Goal: Task Accomplishment & Management: Manage account settings

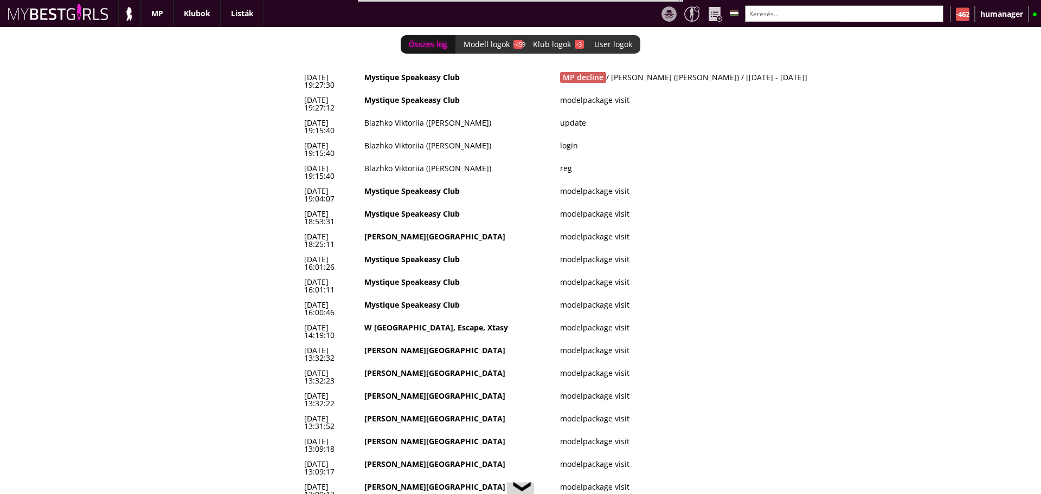
scroll to position [0, 4580]
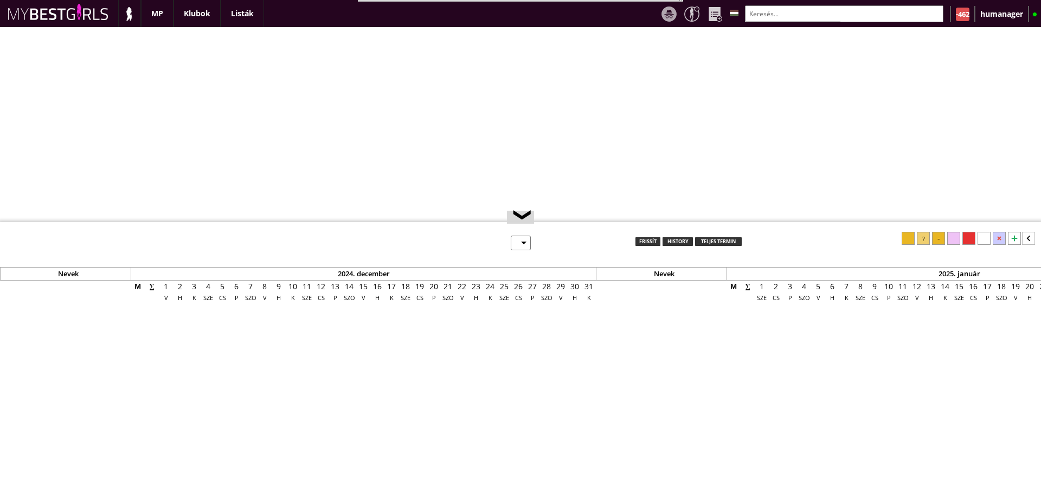
select select "0"
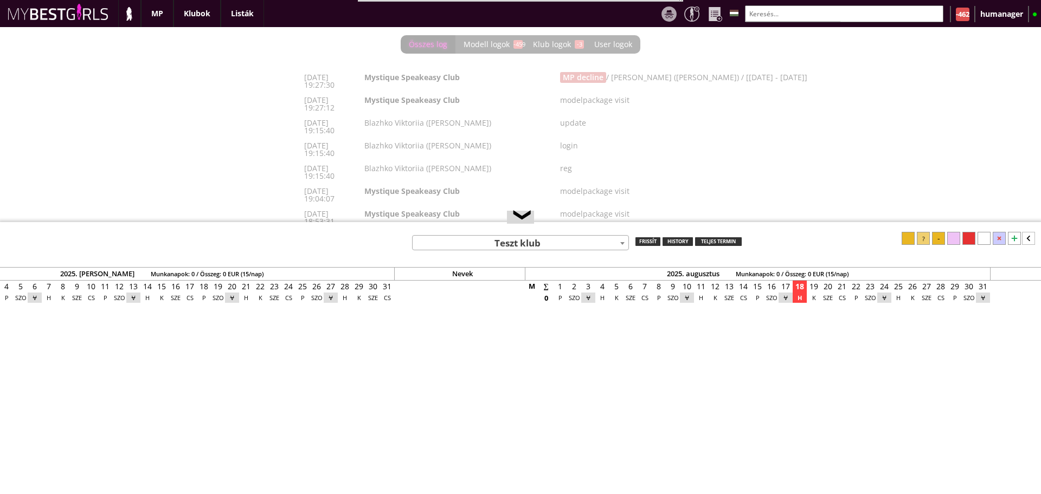
scroll to position [0, 4580]
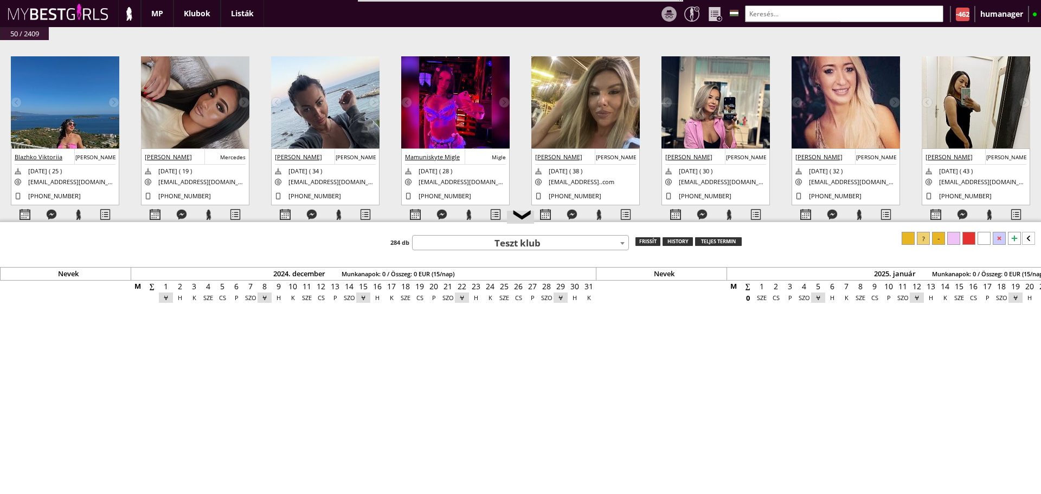
scroll to position [0, 4580]
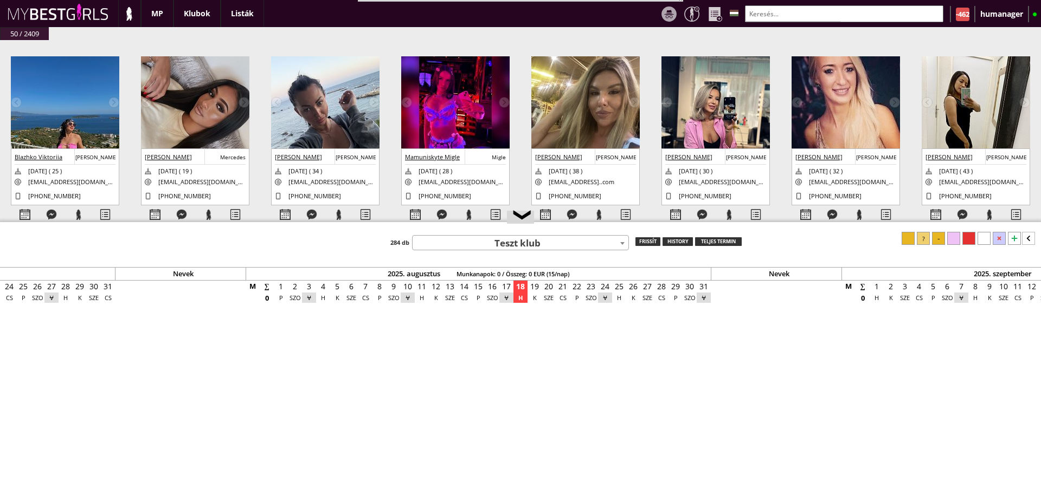
click at [36, 105] on img at bounding box center [65, 128] width 108 height 145
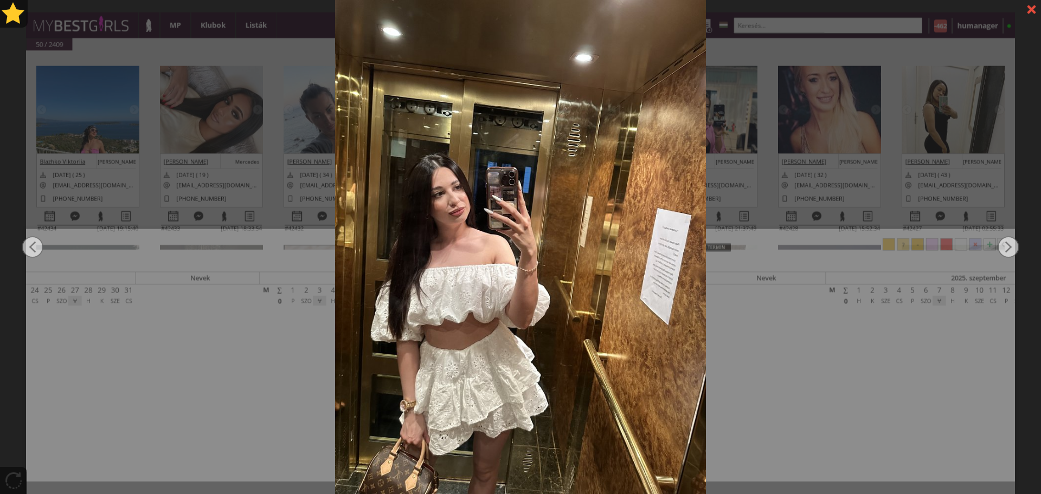
click at [150, 192] on div at bounding box center [520, 247] width 1041 height 494
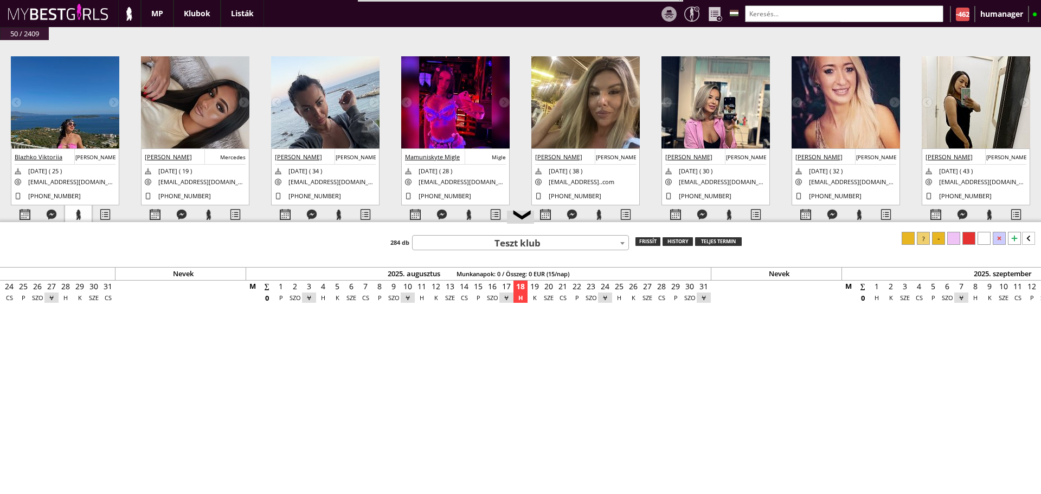
click at [82, 207] on div at bounding box center [78, 214] width 27 height 19
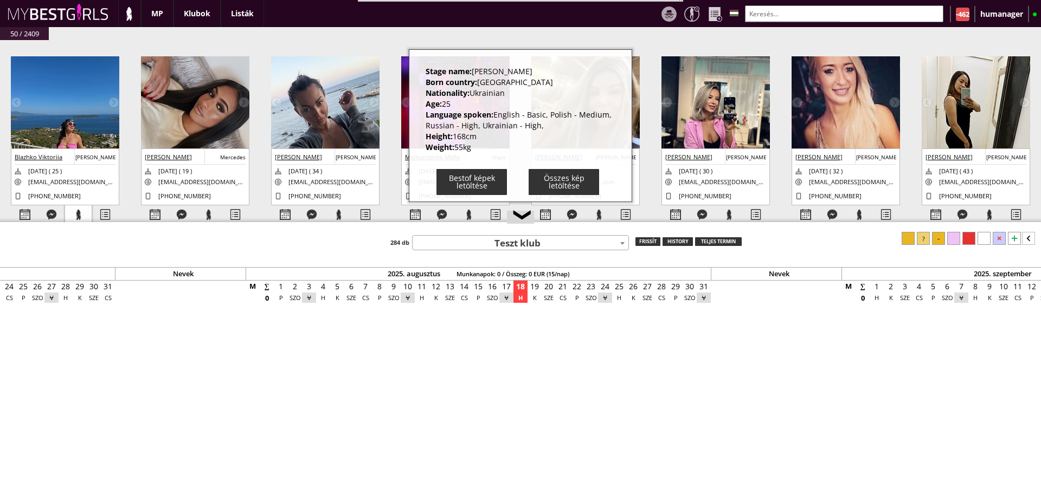
click at [82, 207] on div at bounding box center [78, 214] width 27 height 19
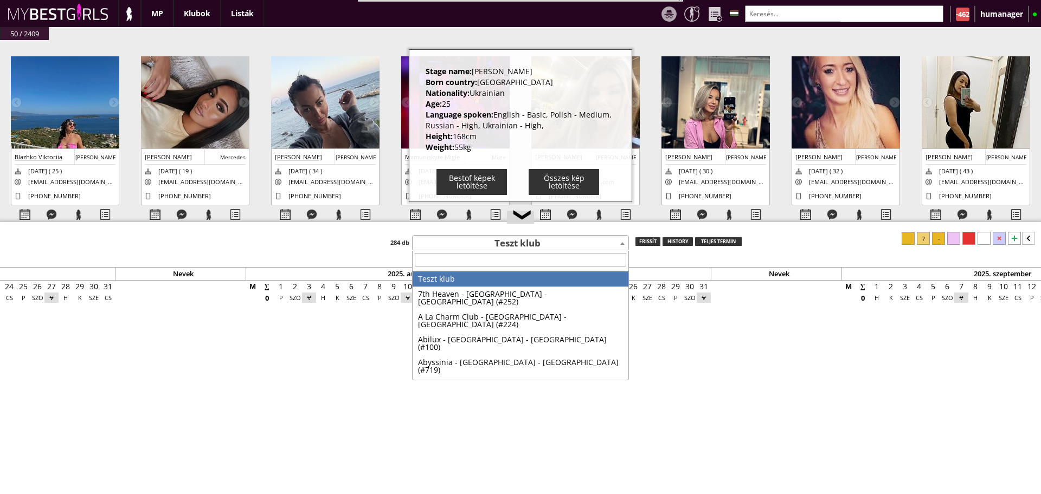
click at [492, 243] on span "Teszt klub" at bounding box center [520, 243] width 216 height 15
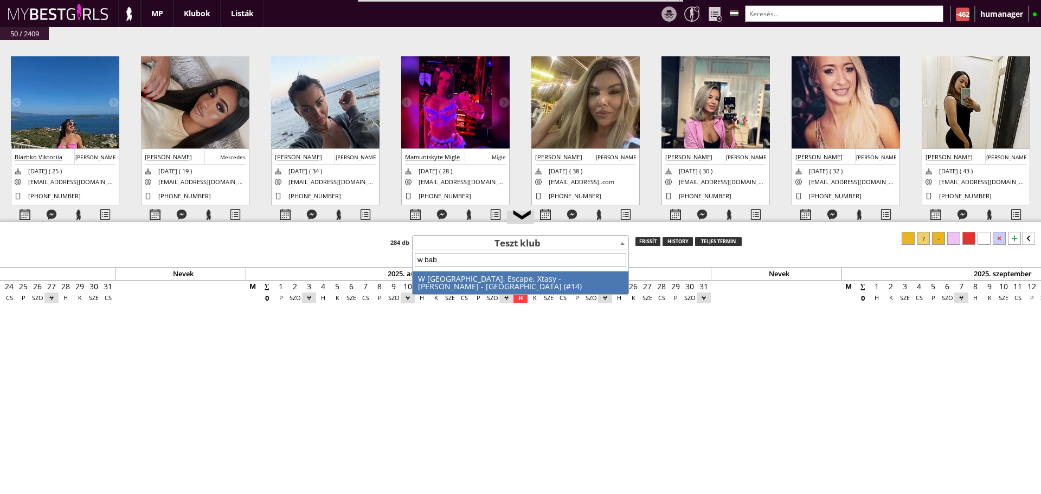
type input "w baby"
select select "14"
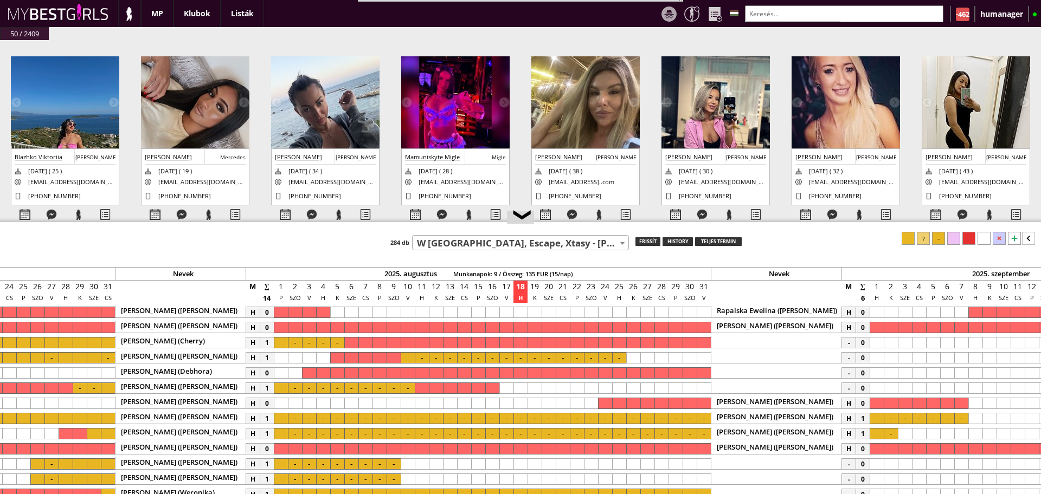
drag, startPoint x: 647, startPoint y: 222, endPoint x: 628, endPoint y: 143, distance: 80.9
click at [628, 222] on div at bounding box center [520, 223] width 1041 height 2
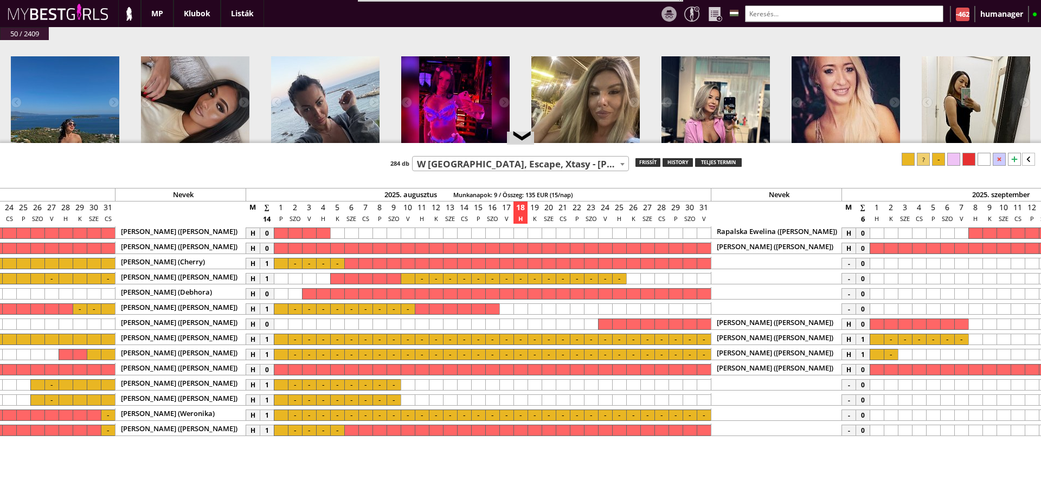
click at [1009, 162] on div at bounding box center [1014, 159] width 13 height 13
click at [551, 442] on div at bounding box center [548, 445] width 14 height 11
click at [705, 443] on div at bounding box center [704, 445] width 14 height 11
click at [927, 158] on div at bounding box center [923, 159] width 13 height 13
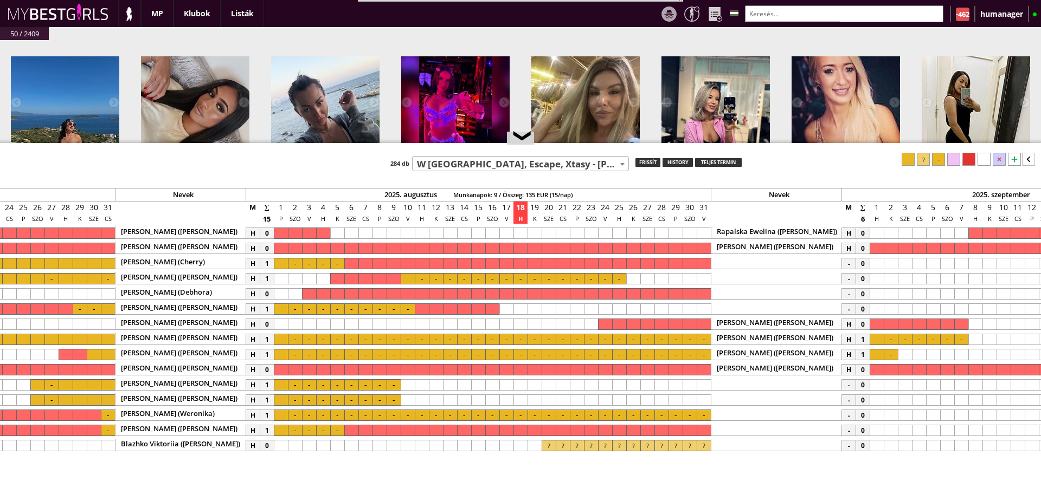
scroll to position [0, 4991]
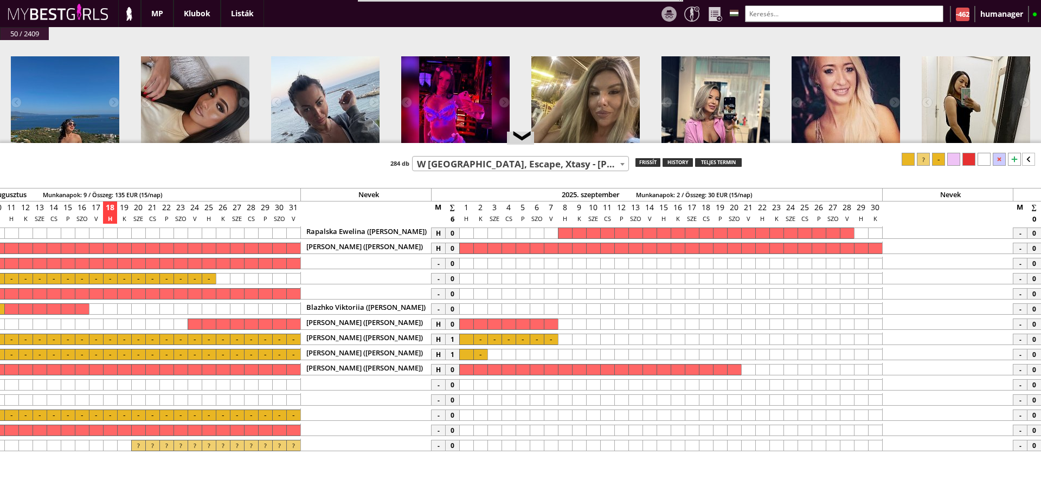
click at [462, 314] on div "-" at bounding box center [293, 321] width 10568 height 15
click at [483, 311] on div at bounding box center [480, 309] width 14 height 11
click at [465, 311] on div at bounding box center [466, 309] width 14 height 11
click at [921, 154] on div at bounding box center [923, 159] width 13 height 13
click at [82, 92] on img at bounding box center [65, 128] width 108 height 145
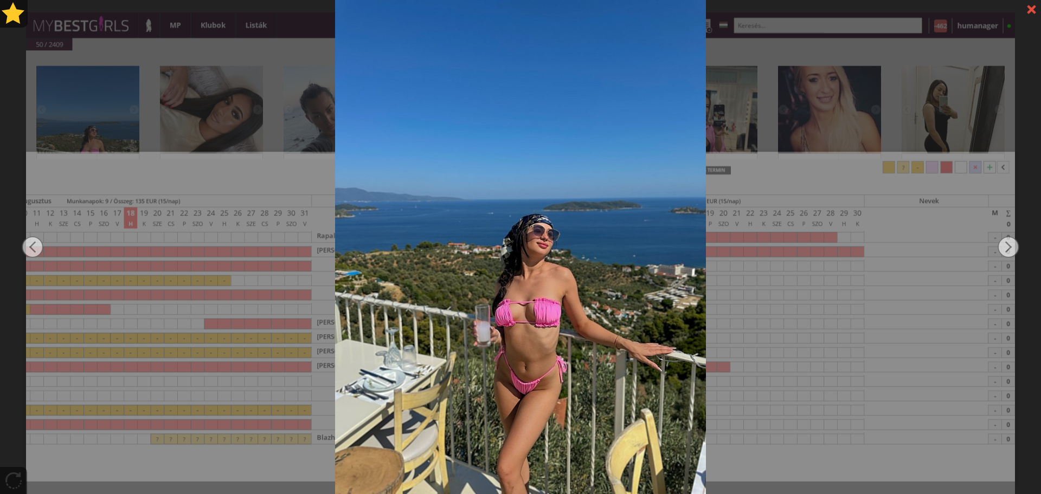
click at [273, 106] on div at bounding box center [520, 247] width 1041 height 494
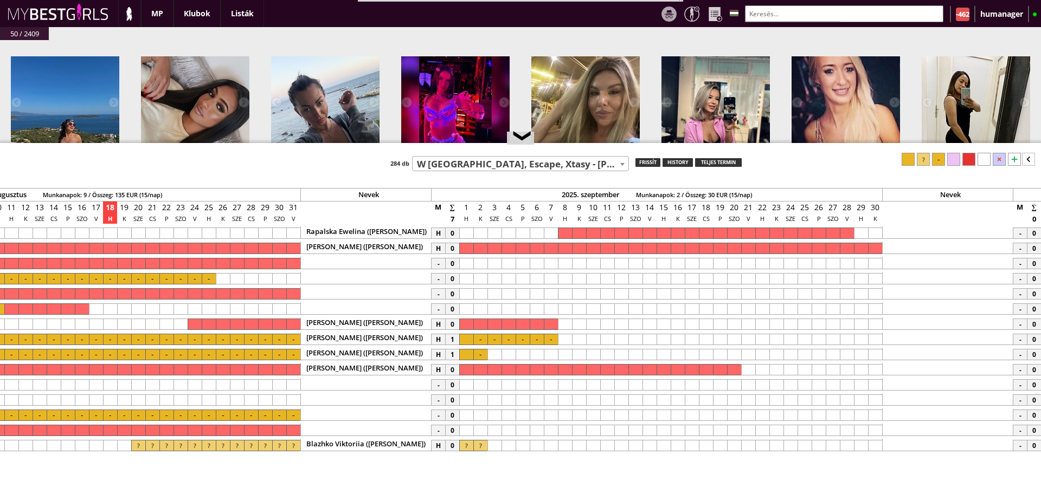
click at [775, 20] on input "text" at bounding box center [844, 13] width 198 height 17
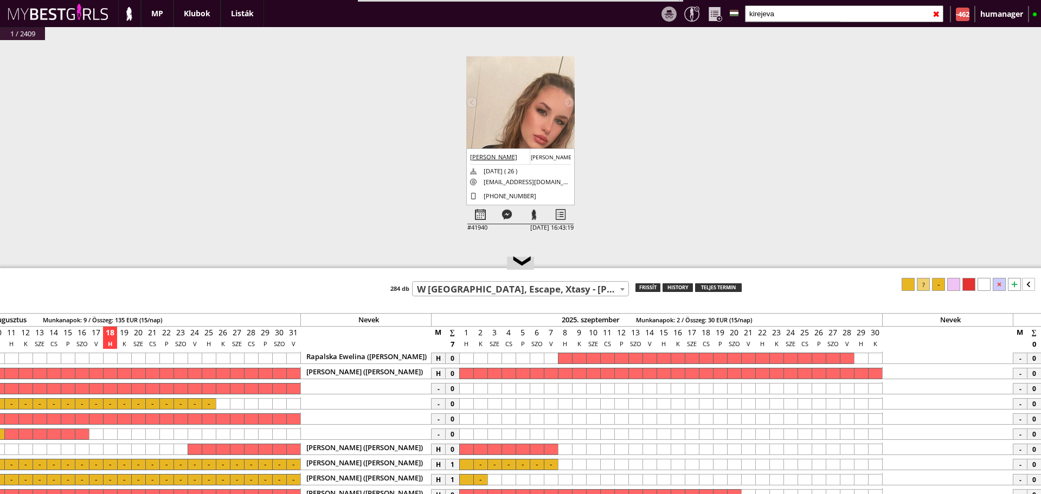
drag, startPoint x: 444, startPoint y: 144, endPoint x: 488, endPoint y: 271, distance: 134.7
click at [488, 270] on div at bounding box center [520, 269] width 1041 height 2
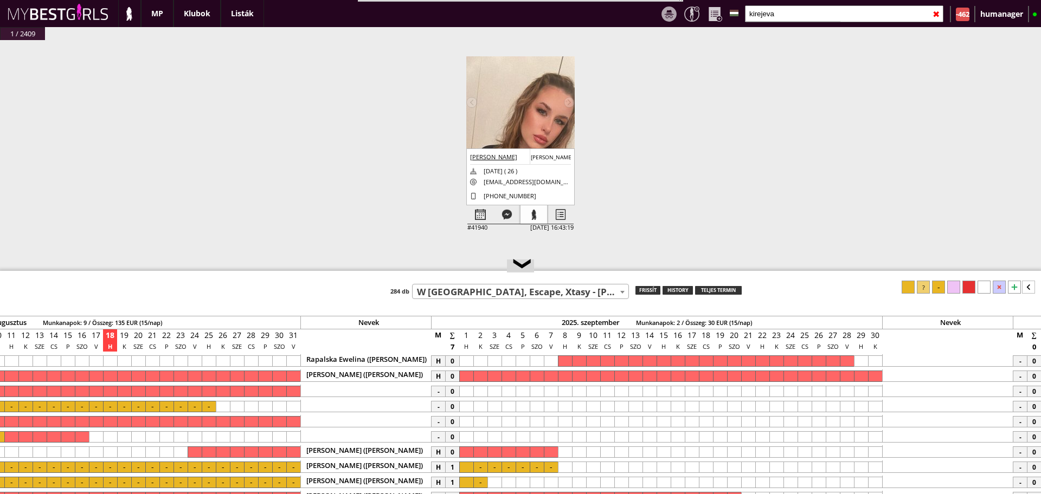
type input "kirejeva"
click at [538, 220] on div at bounding box center [533, 214] width 27 height 19
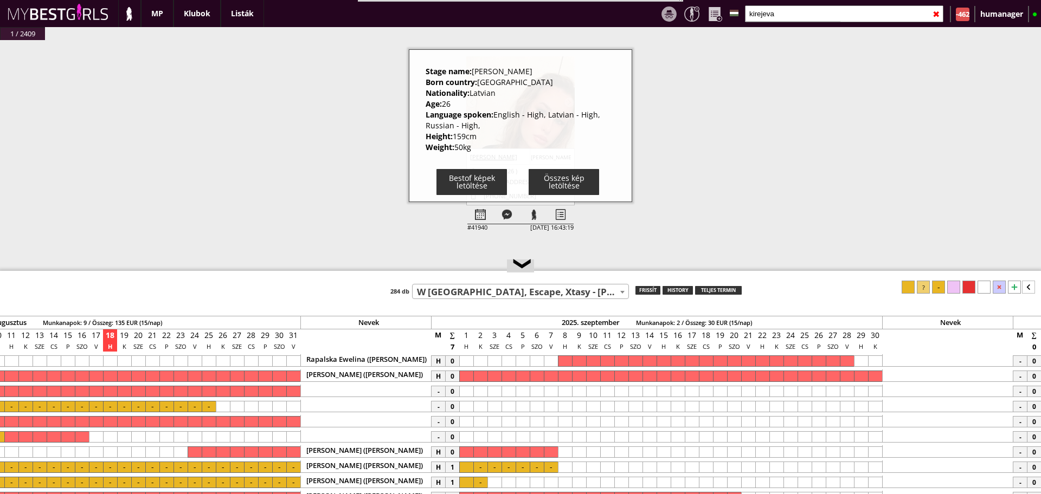
click at [323, 146] on div "#42434 [DATE] 19:15:40 Blazhko Viktoriia Margo [DATE] ( 25 ) [EMAIL_ADDRESS][DO…" at bounding box center [520, 161] width 1041 height 242
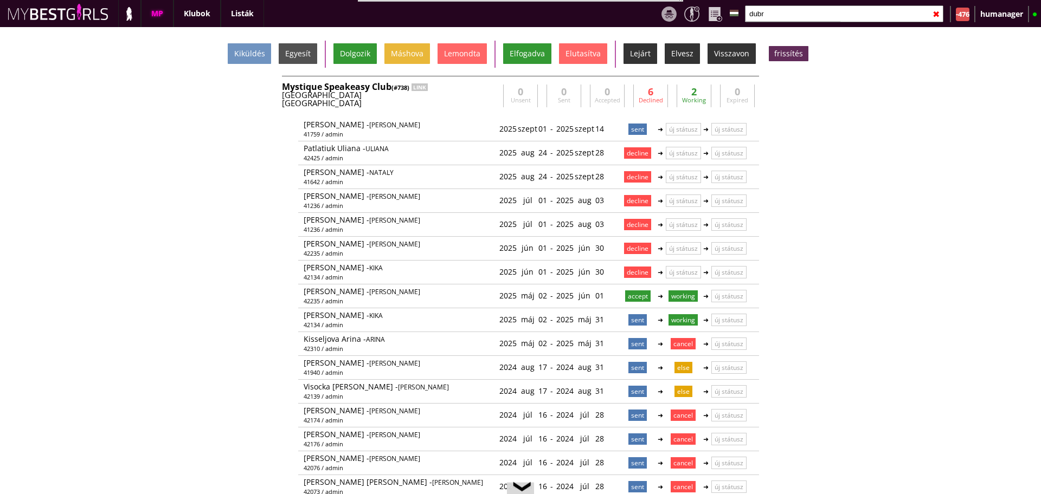
scroll to position [24, 0]
click at [777, 15] on input "dubr" at bounding box center [844, 13] width 198 height 17
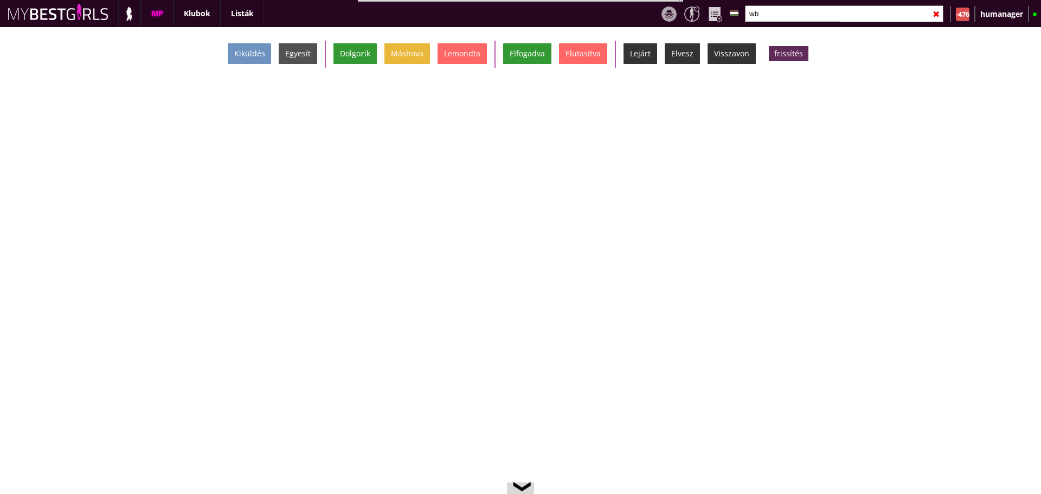
type input "w"
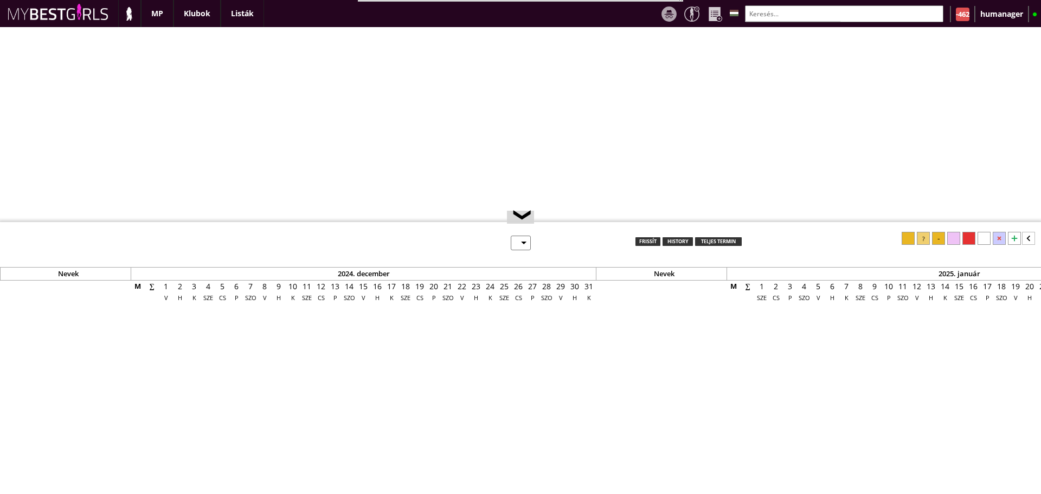
select select "0"
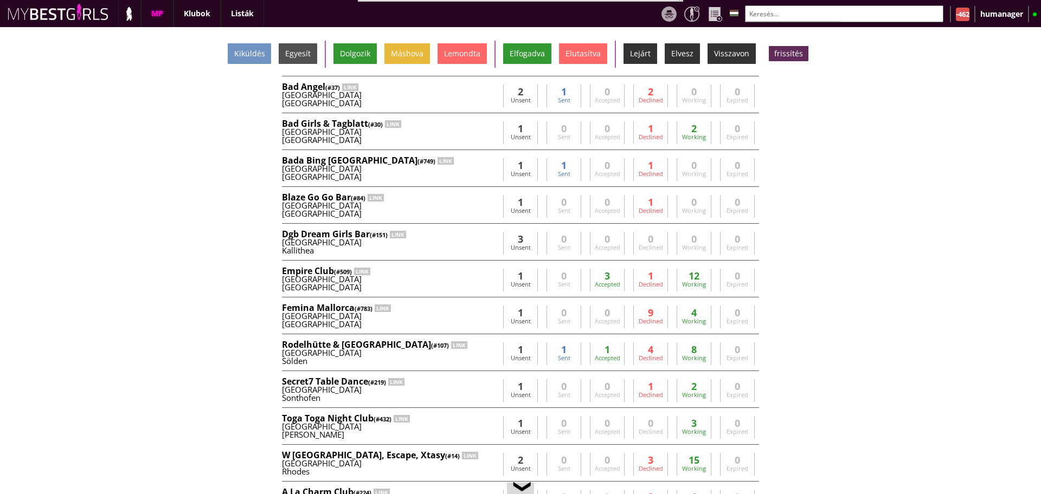
scroll to position [0, 4580]
click at [770, 13] on input "text" at bounding box center [844, 13] width 198 height 17
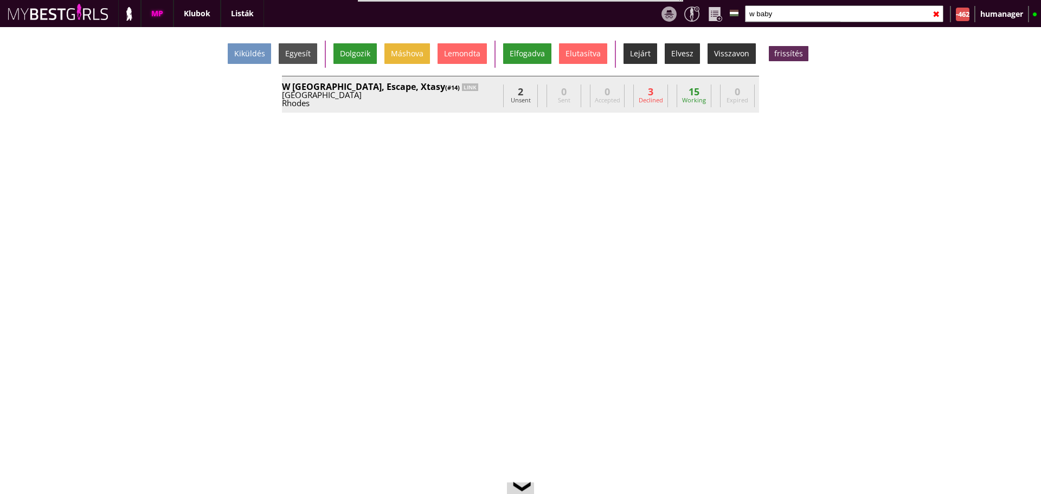
type input "w baby"
click at [435, 95] on div "Greece" at bounding box center [390, 95] width 217 height 8
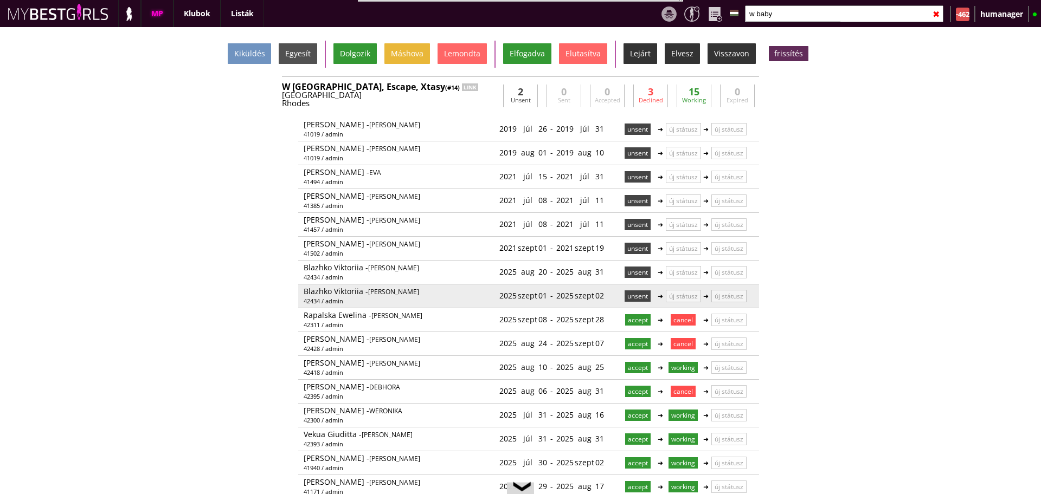
click at [636, 296] on p "unsent" at bounding box center [637, 296] width 26 height 11
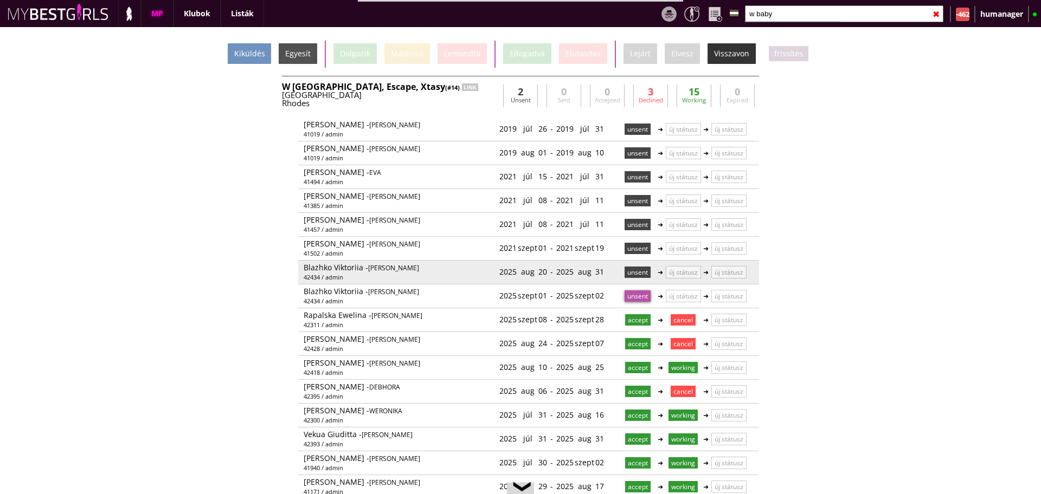
click at [626, 268] on p "unsent" at bounding box center [637, 272] width 26 height 11
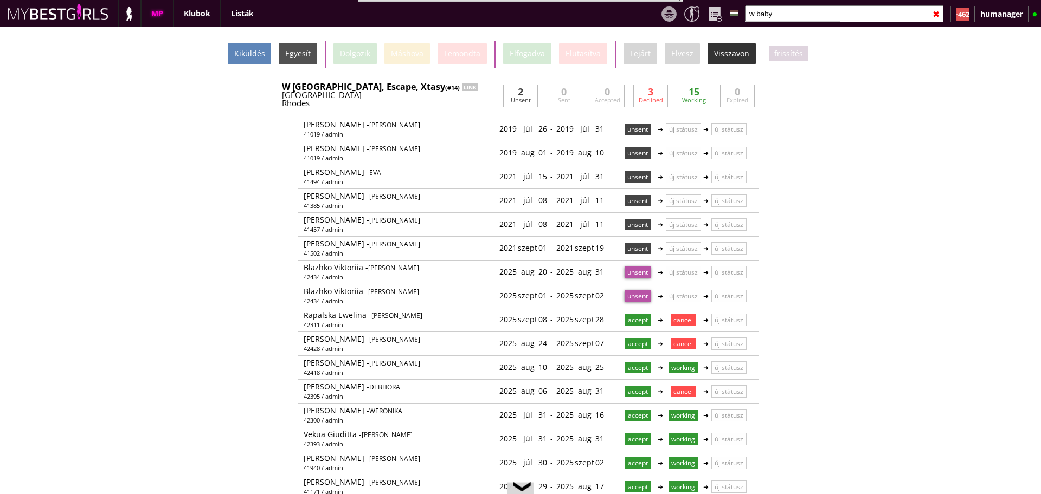
drag, startPoint x: 229, startPoint y: 53, endPoint x: 247, endPoint y: 54, distance: 18.5
click at [247, 54] on div "Kiküldés Egyesít Dolgozik Máshova Lemondta Elfogadva Elutasítva Lejárt Elvesz V…" at bounding box center [520, 54] width 1041 height 27
click at [247, 54] on div "Kiküldés" at bounding box center [249, 53] width 43 height 21
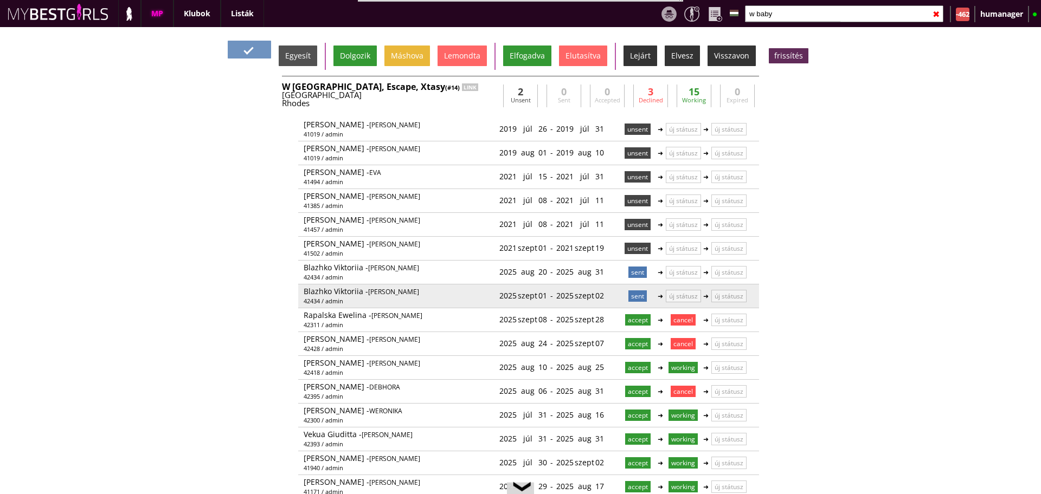
click at [633, 292] on p "sent" at bounding box center [637, 296] width 18 height 11
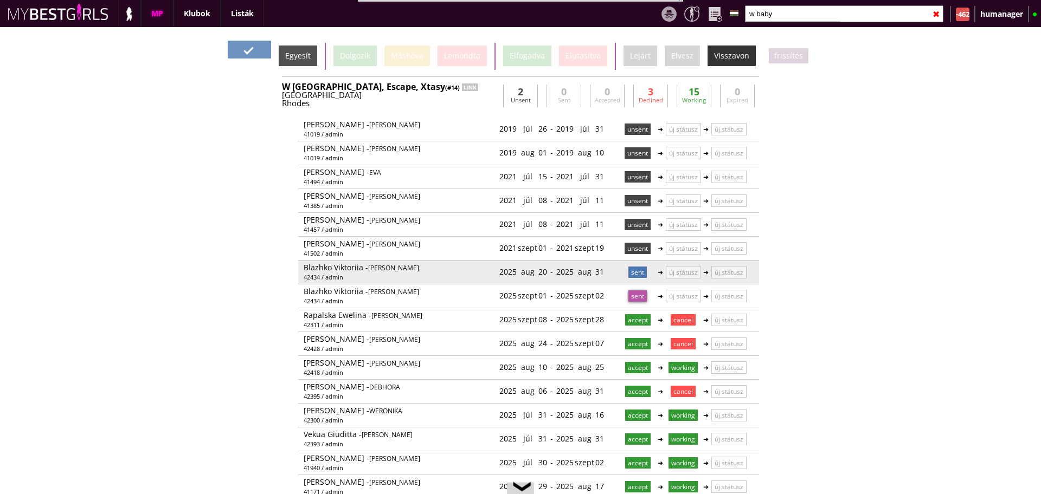
click at [633, 271] on p "sent" at bounding box center [637, 272] width 18 height 11
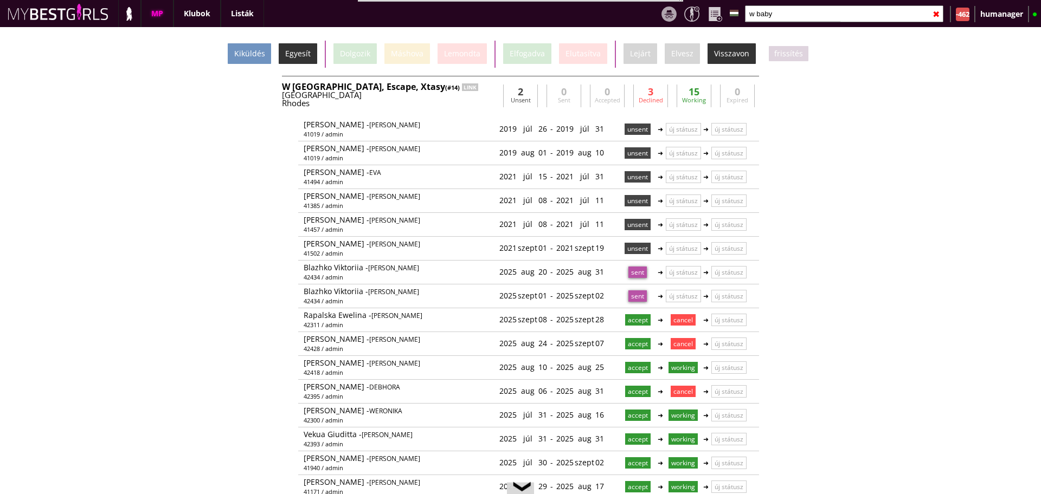
click at [308, 59] on div "Egyesít" at bounding box center [298, 53] width 38 height 21
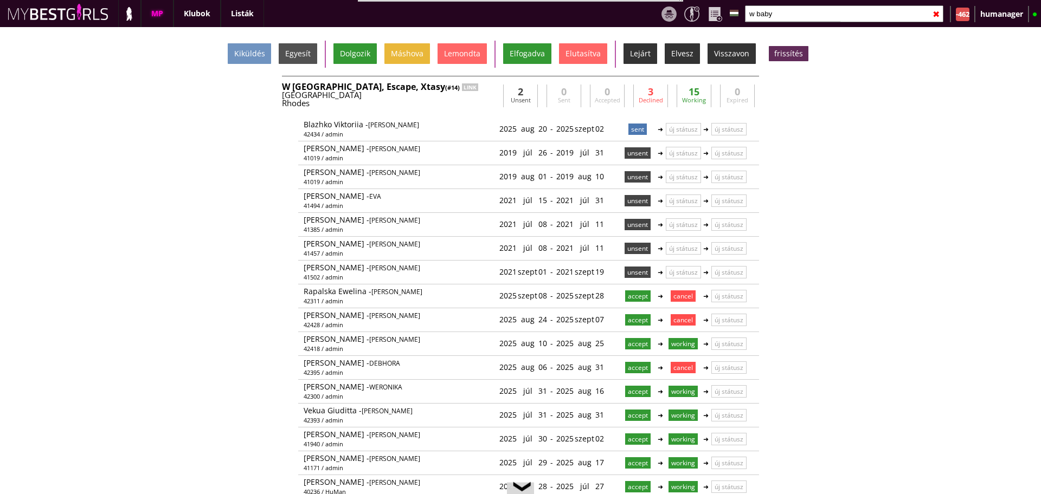
click at [493, 98] on div "Greece" at bounding box center [390, 95] width 217 height 8
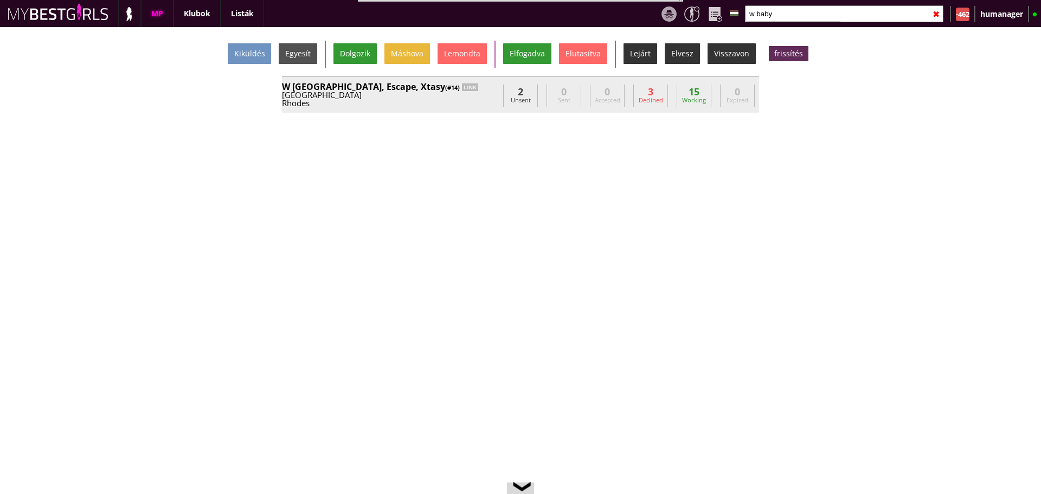
click at [493, 98] on div "Greece" at bounding box center [390, 95] width 217 height 8
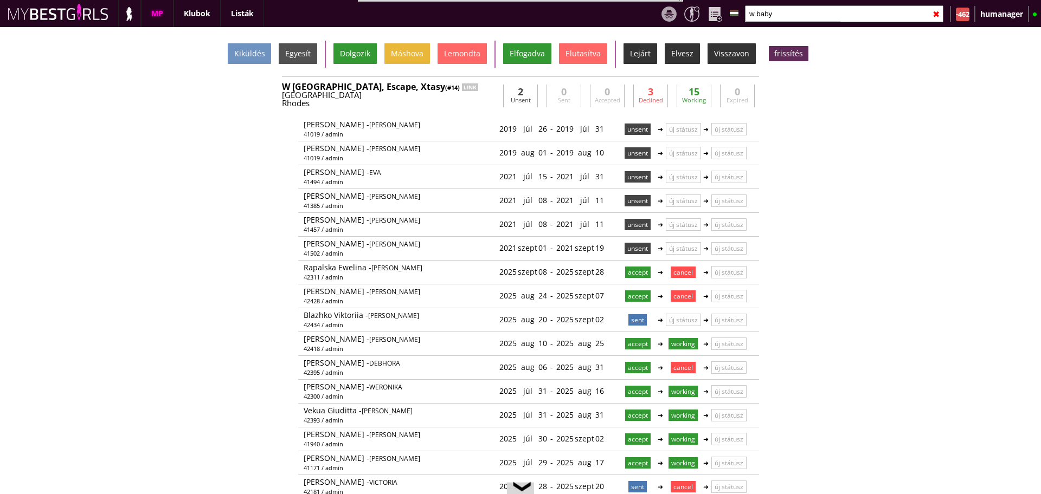
click at [476, 101] on div "Rhodes" at bounding box center [390, 103] width 217 height 8
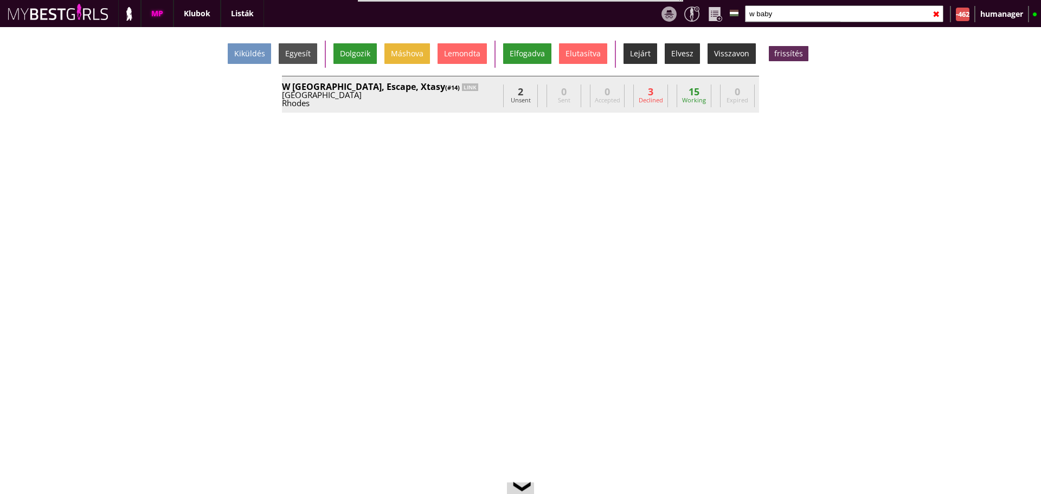
click at [476, 101] on div "Rhodes" at bounding box center [390, 103] width 217 height 8
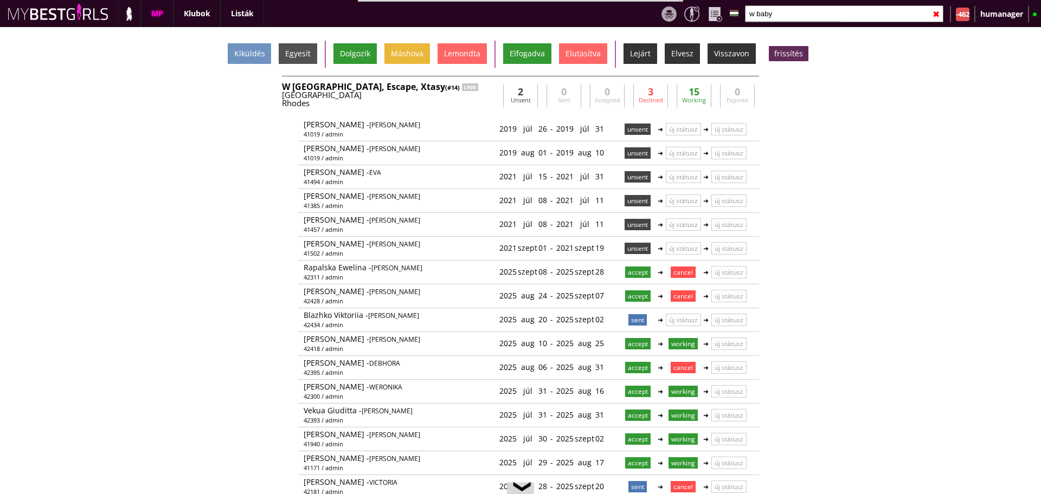
click at [376, 96] on div "Greece" at bounding box center [390, 95] width 217 height 8
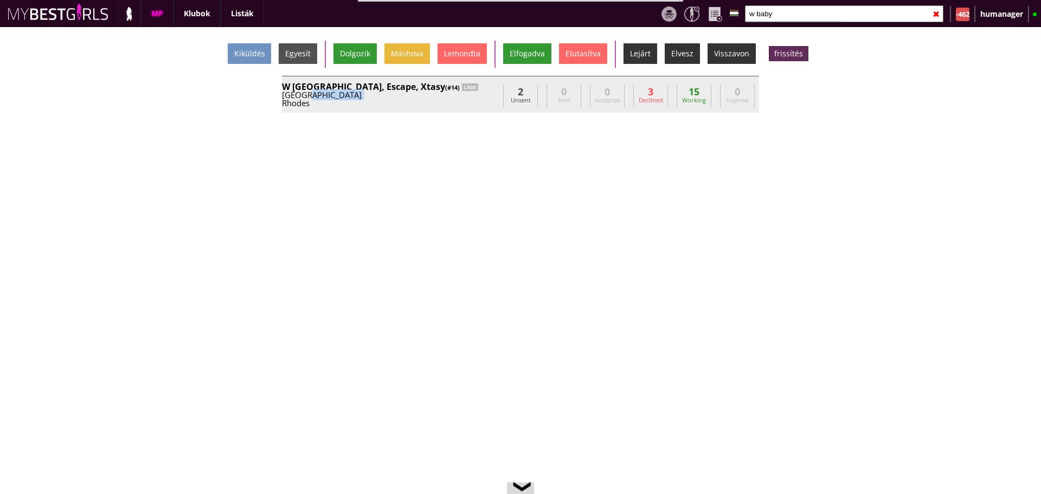
click at [376, 96] on div "Greece" at bounding box center [390, 95] width 217 height 8
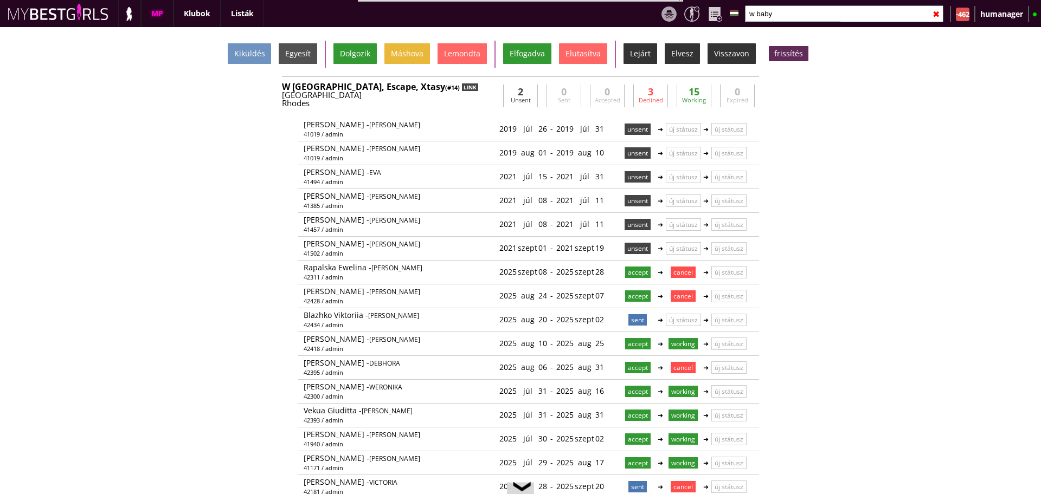
click at [462, 91] on div "LINK" at bounding box center [470, 87] width 16 height 8
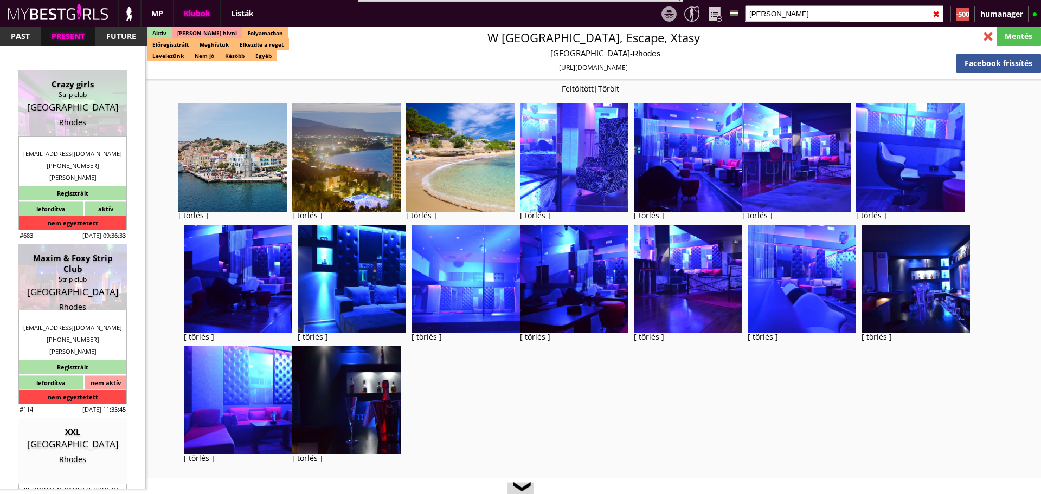
select select "343"
select select "reg"
select select "0"
select select "house"
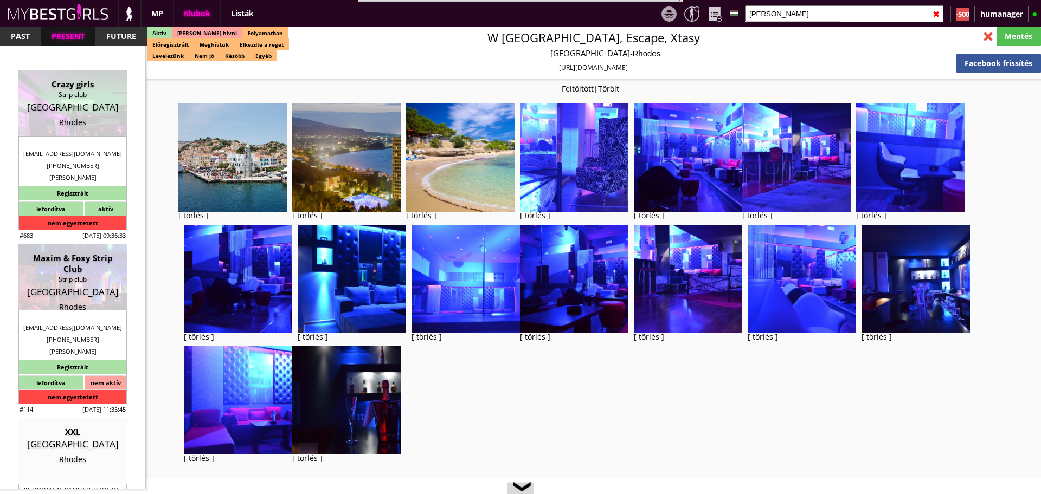
select select "0"
select select "weekly"
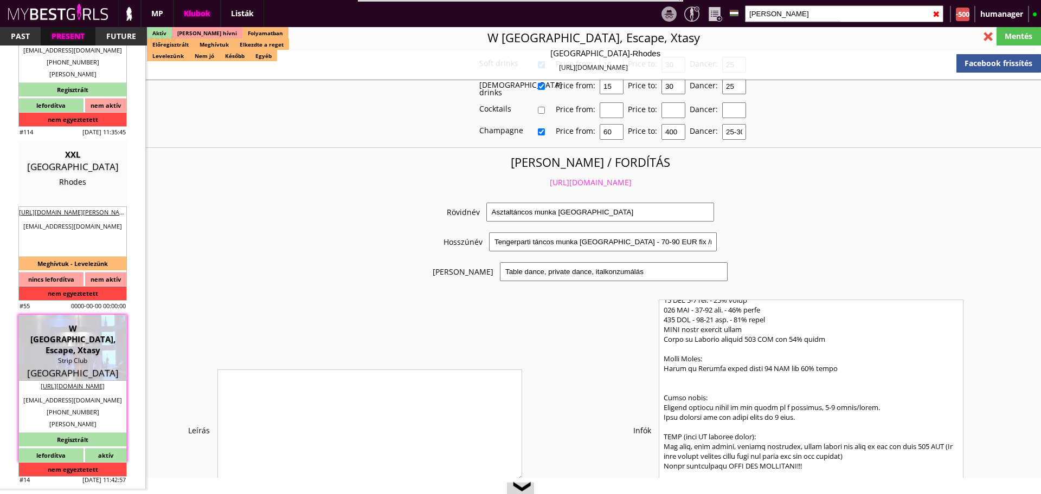
scroll to position [2354, 0]
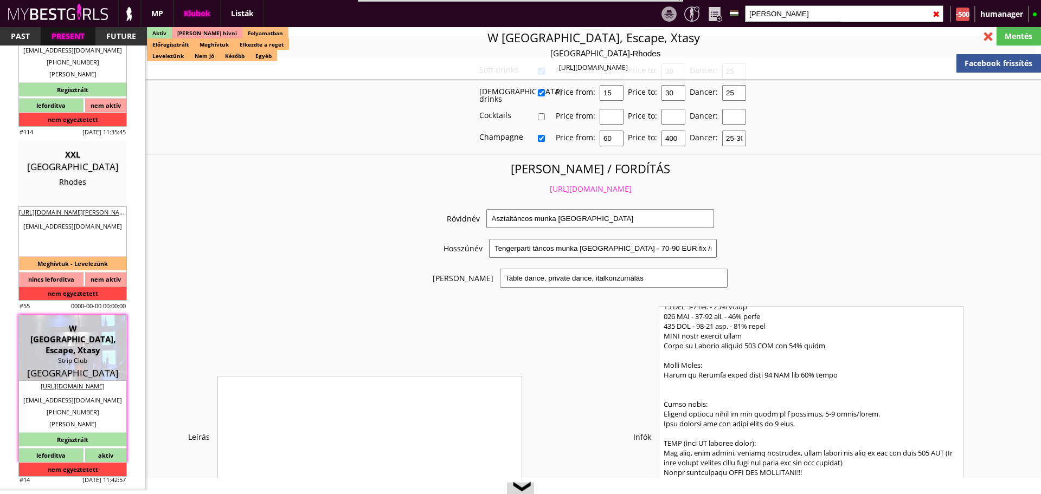
click at [550, 184] on link "https://mybestgirls.com/asztaltancos-munka-gorogorszagban-----" at bounding box center [591, 189] width 82 height 10
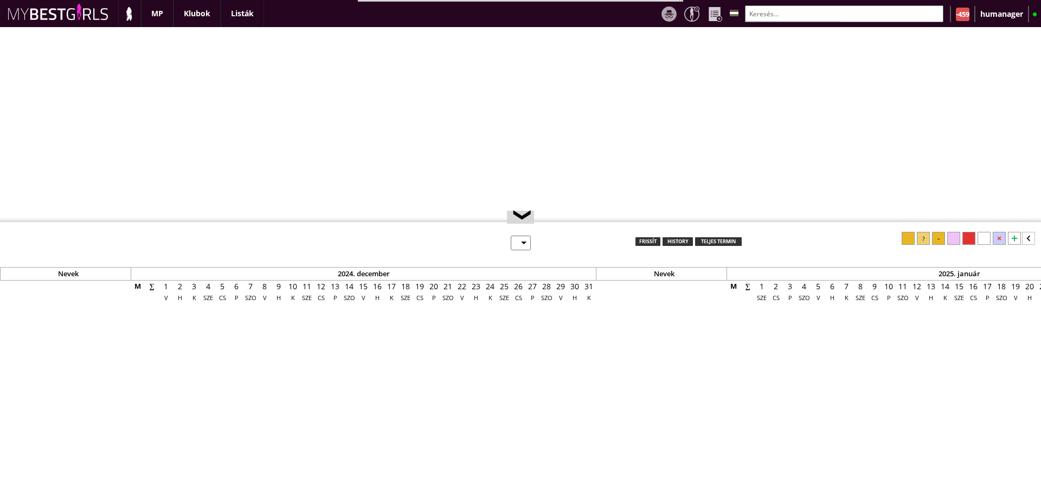
select select "0"
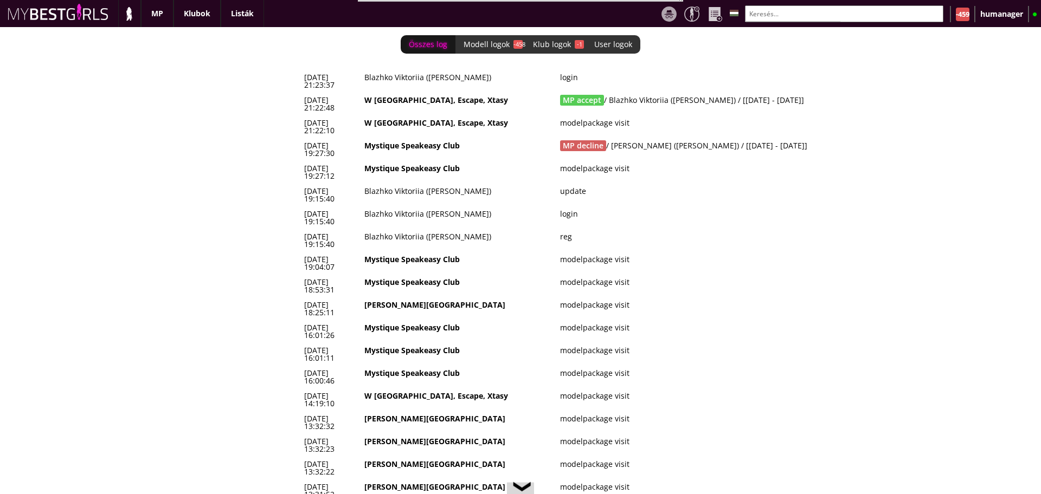
scroll to position [0, 4580]
drag, startPoint x: 802, startPoint y: 92, endPoint x: 304, endPoint y: 91, distance: 498.1
click at [304, 93] on tr "[DATE] 21:22:48 W Babylon, Escape, Xtasy MP accept / Blazhko Viktoriia ([PERSON…" at bounding box center [592, 104] width 585 height 23
copy tr "2025-08-18 21:22:48 W Babylon, Escape, Xtasy MP accept / Blazhko Viktoriia (Mar…"
